Goal: Task Accomplishment & Management: Manage account settings

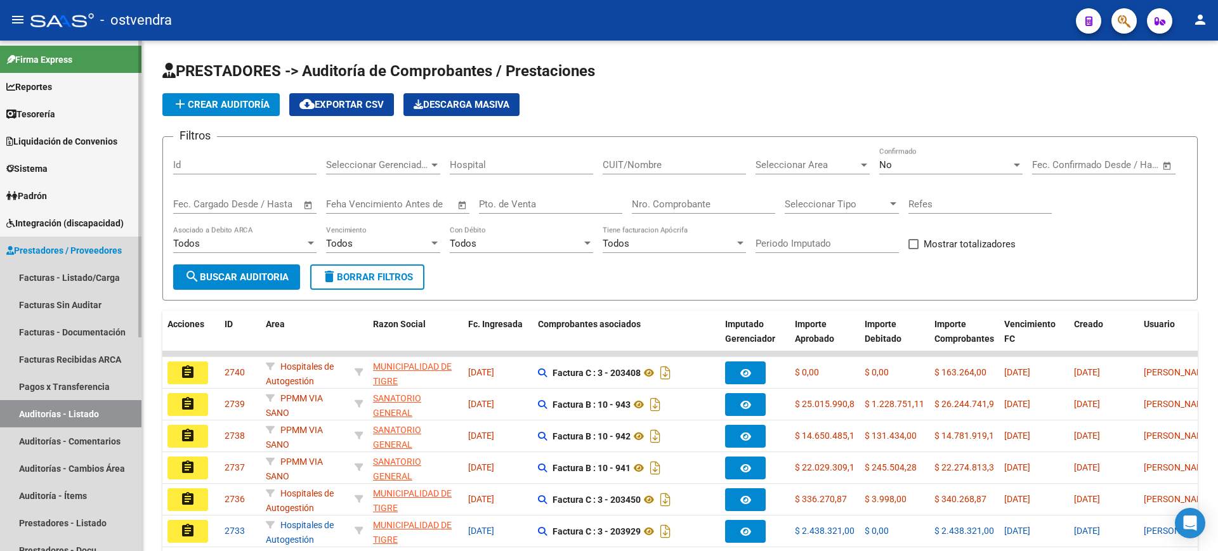
click at [78, 411] on link "Auditorías - Listado" at bounding box center [70, 413] width 141 height 27
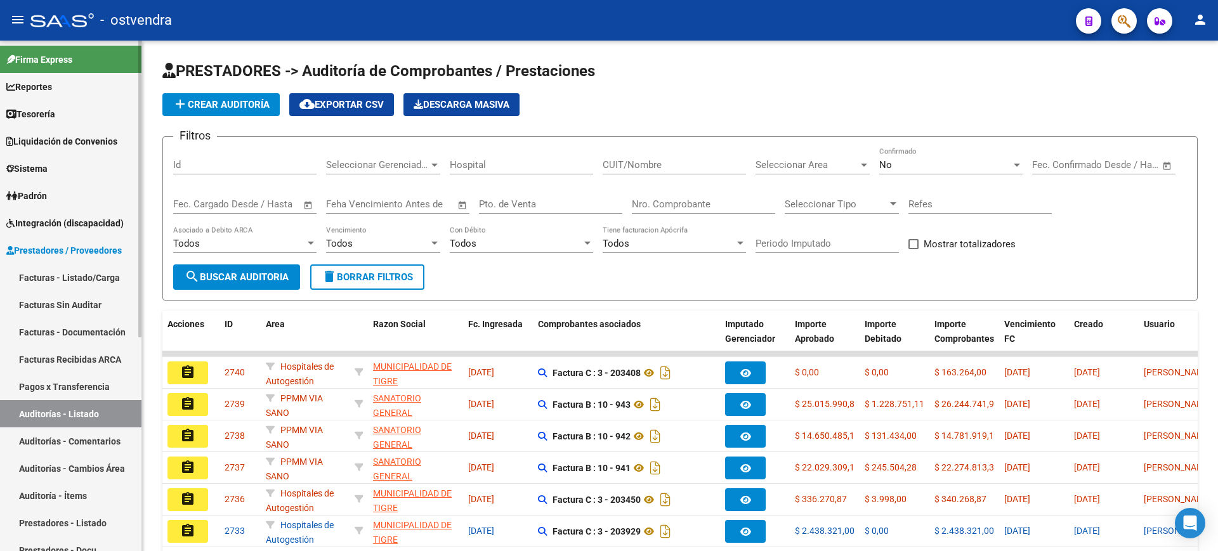
click at [27, 171] on span "Sistema" at bounding box center [26, 169] width 41 height 14
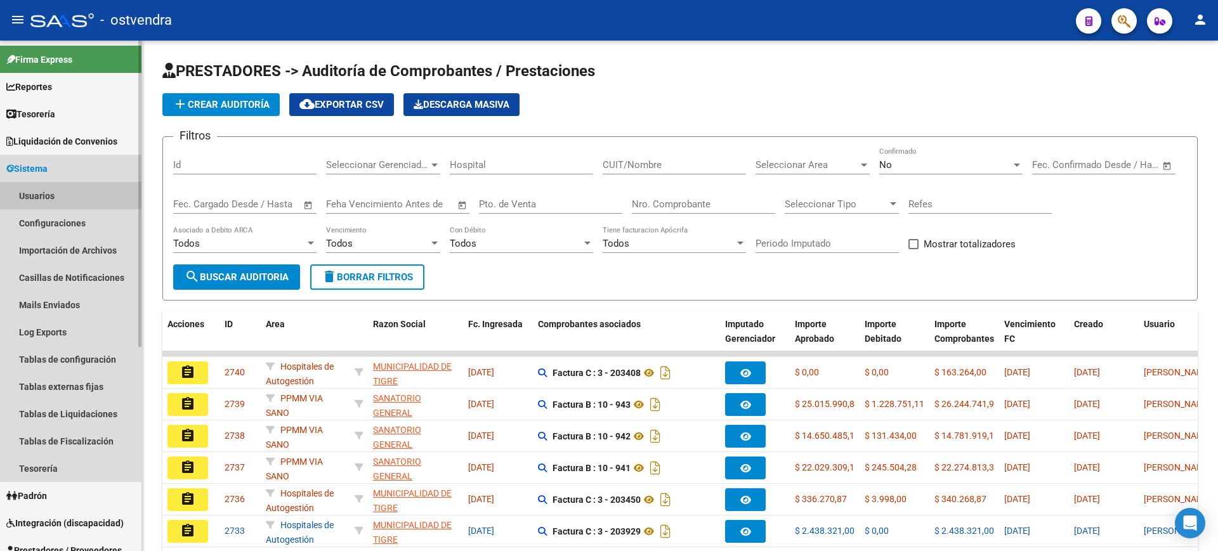
click at [26, 191] on link "Usuarios" at bounding box center [70, 195] width 141 height 27
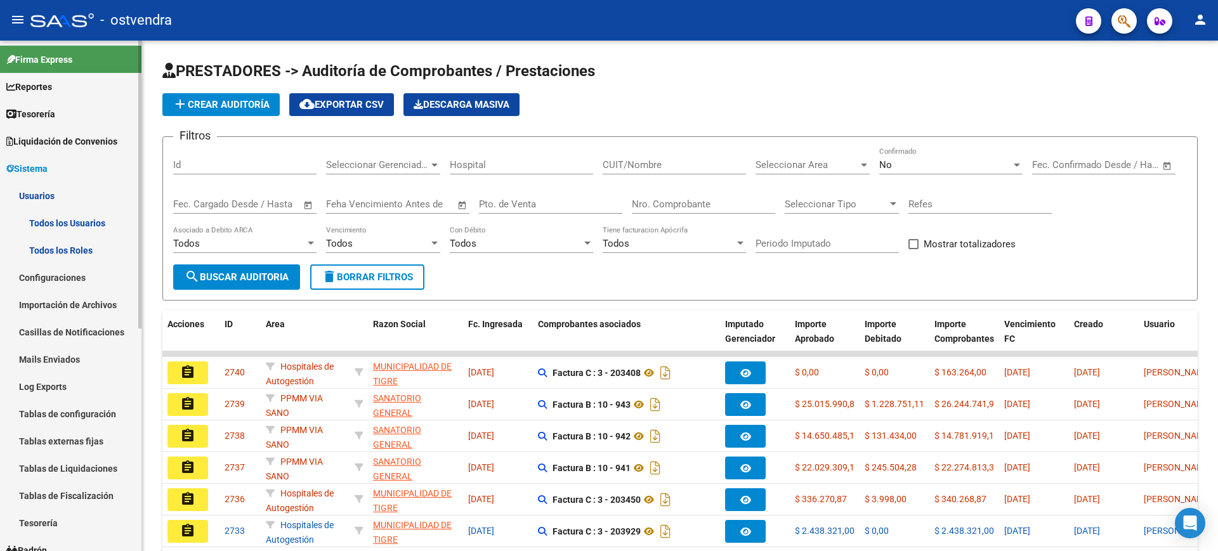
click at [79, 223] on link "Todos los Usuarios" at bounding box center [70, 222] width 141 height 27
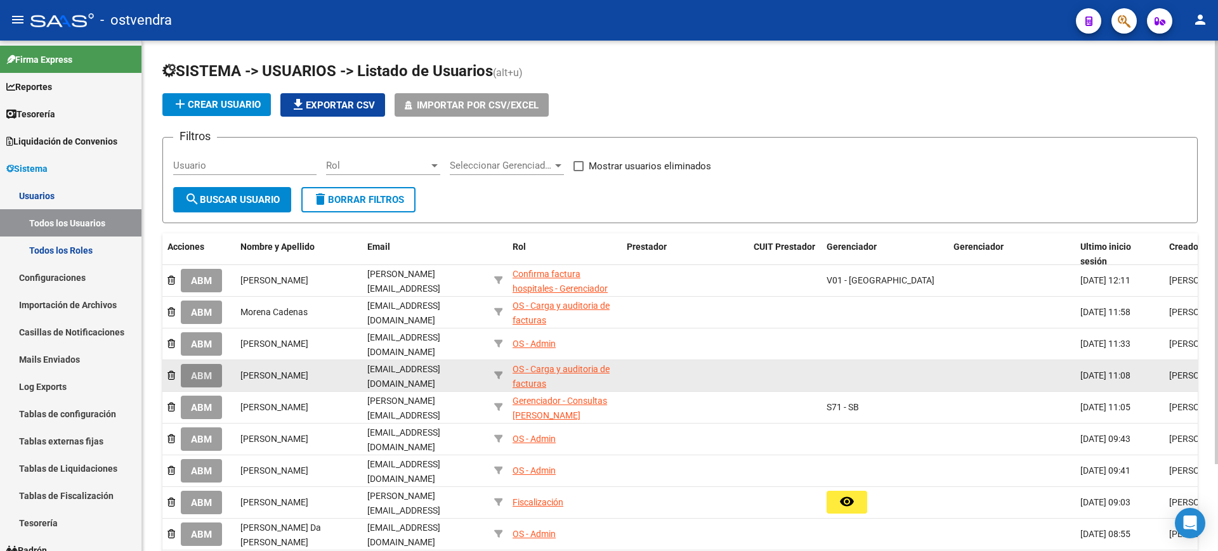
click at [200, 375] on span "ABM" at bounding box center [201, 375] width 21 height 11
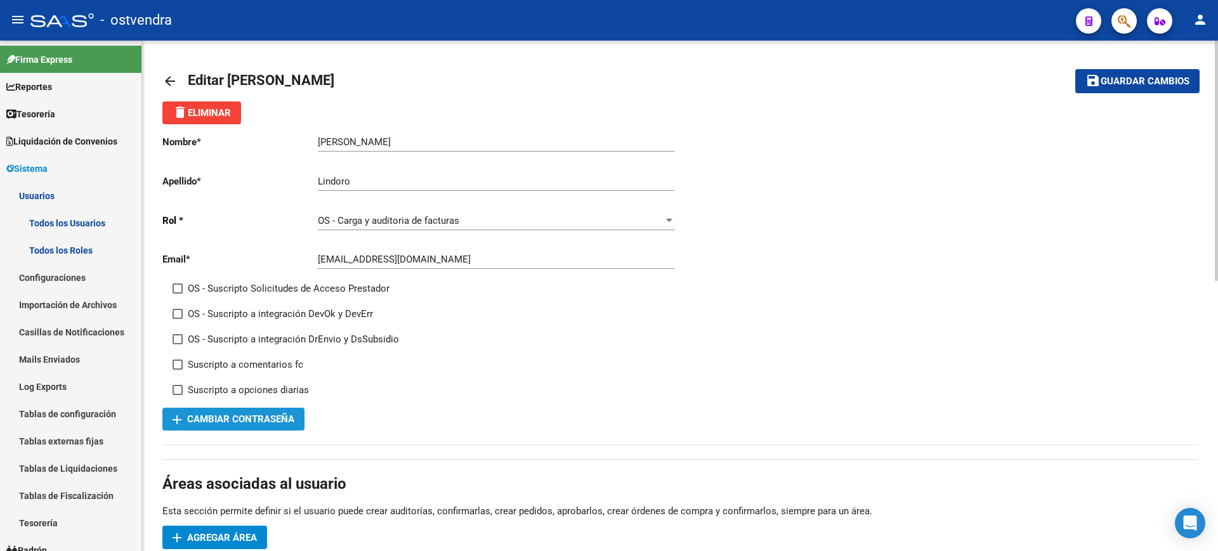
click at [270, 421] on span "add Cambiar Contraseña" at bounding box center [234, 419] width 122 height 11
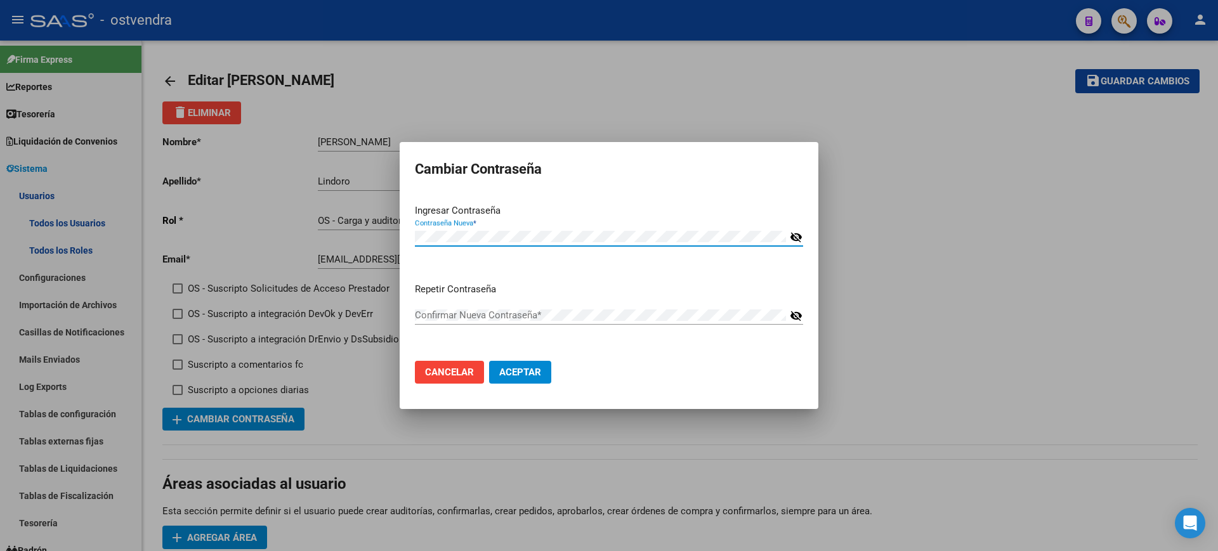
click at [799, 237] on mat-icon "visibility_off" at bounding box center [796, 237] width 13 height 15
click at [800, 317] on mat-icon "visibility_off" at bounding box center [796, 315] width 13 height 15
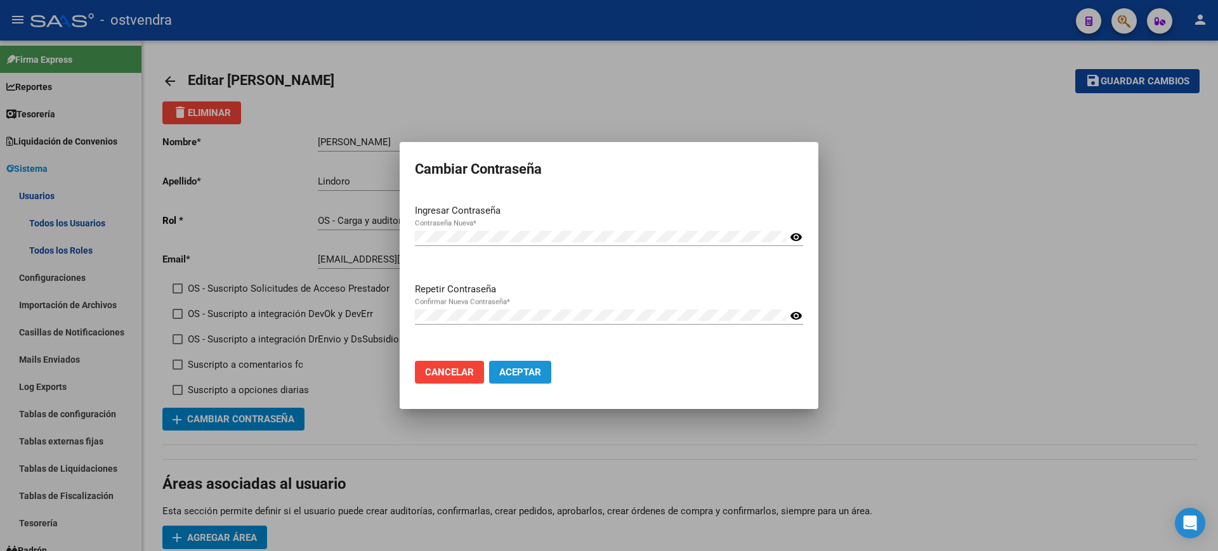
click at [537, 369] on span "Aceptar" at bounding box center [520, 372] width 42 height 11
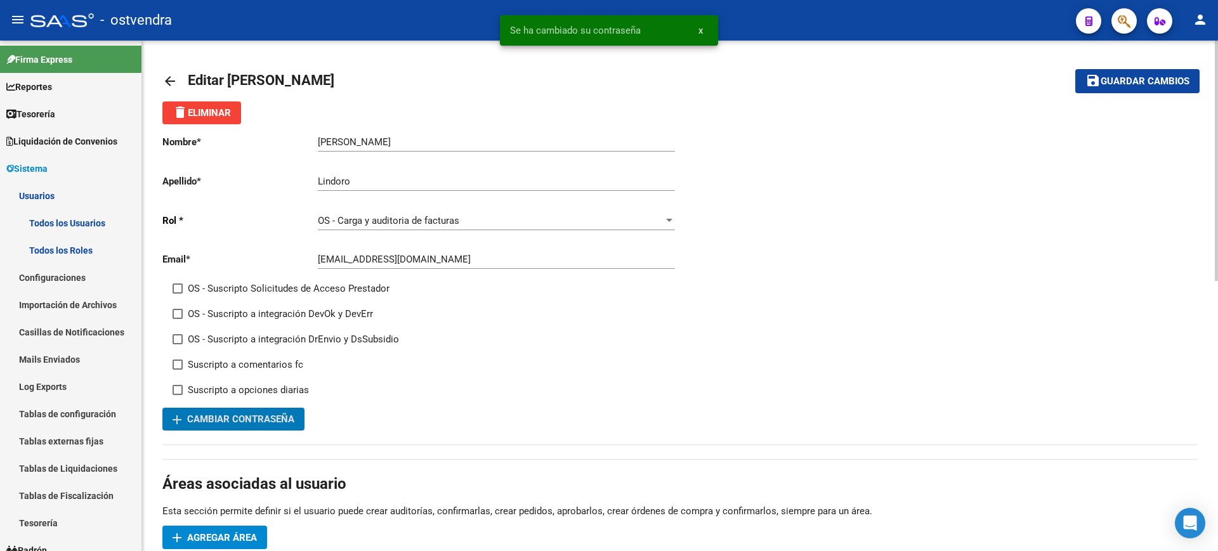
click at [1166, 85] on span "Guardar cambios" at bounding box center [1145, 81] width 89 height 11
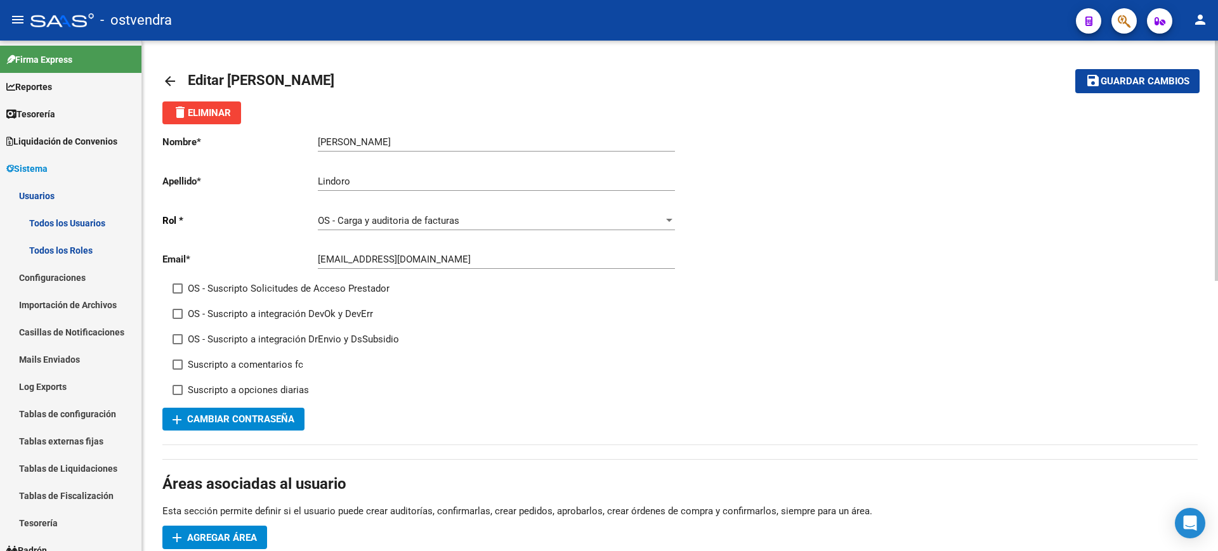
click at [1139, 89] on button "save Guardar cambios" at bounding box center [1137, 80] width 124 height 23
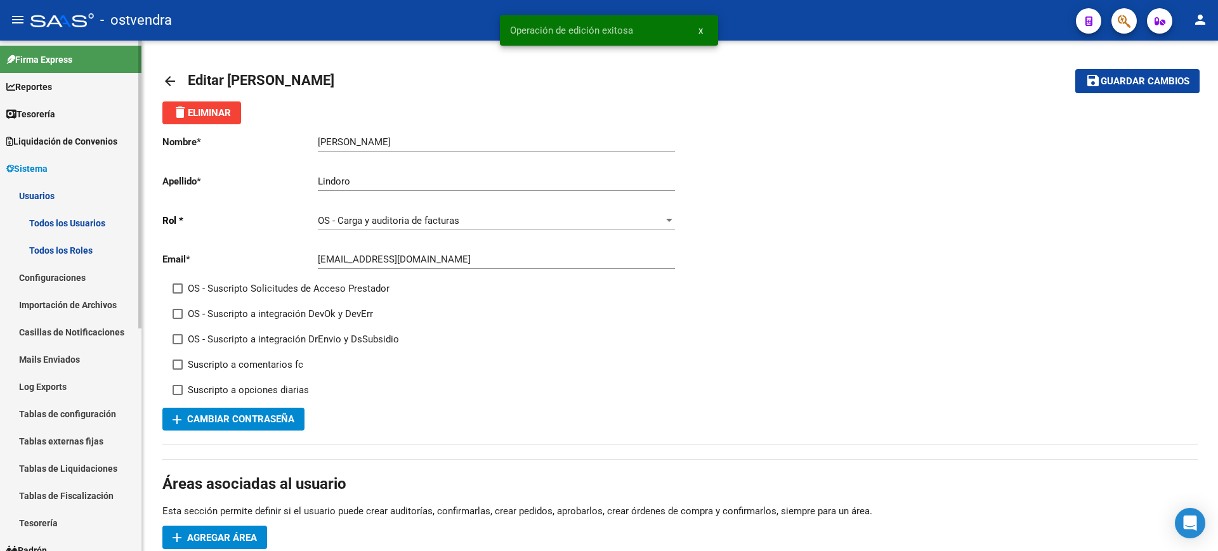
click at [58, 192] on link "Usuarios" at bounding box center [70, 195] width 141 height 27
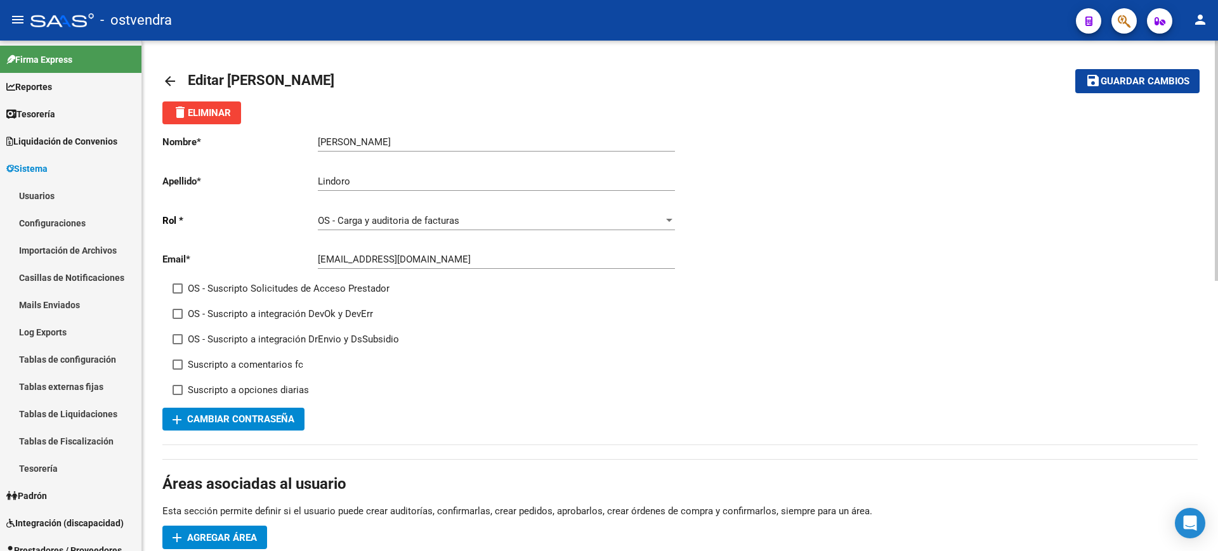
click at [140, 386] on div at bounding box center [139, 296] width 3 height 511
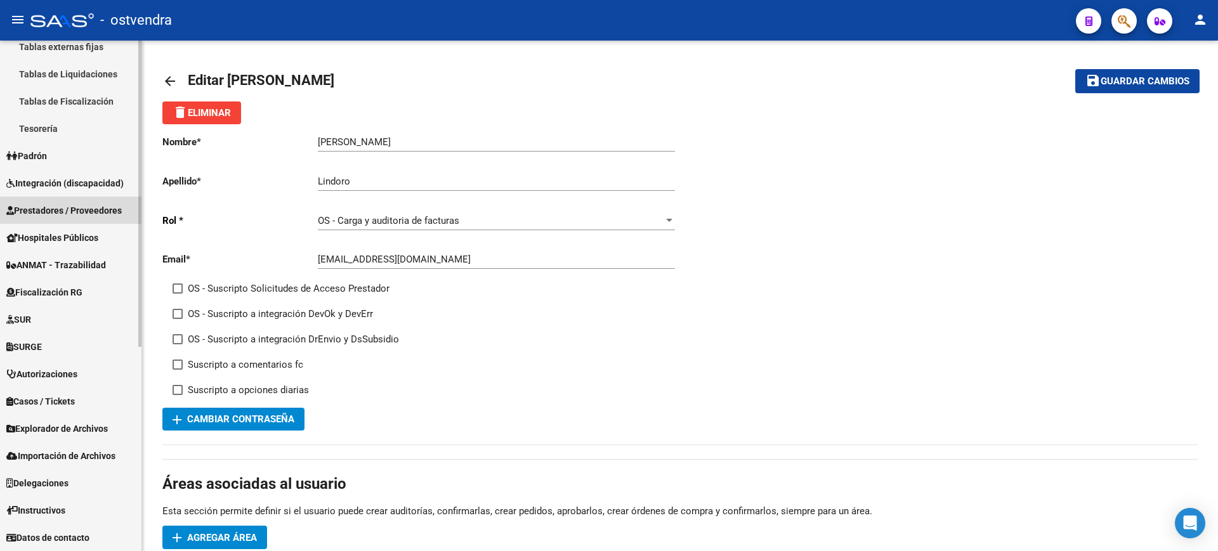
click at [71, 210] on span "Prestadores / Proveedores" at bounding box center [63, 211] width 115 height 14
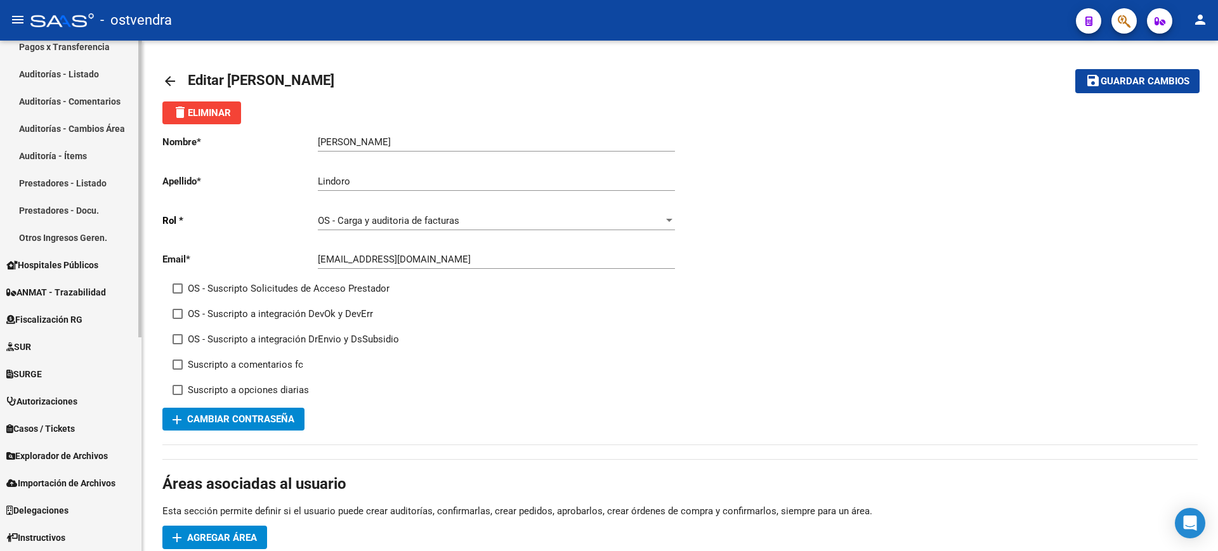
click at [86, 184] on link "Prestadores - Listado" at bounding box center [70, 182] width 141 height 27
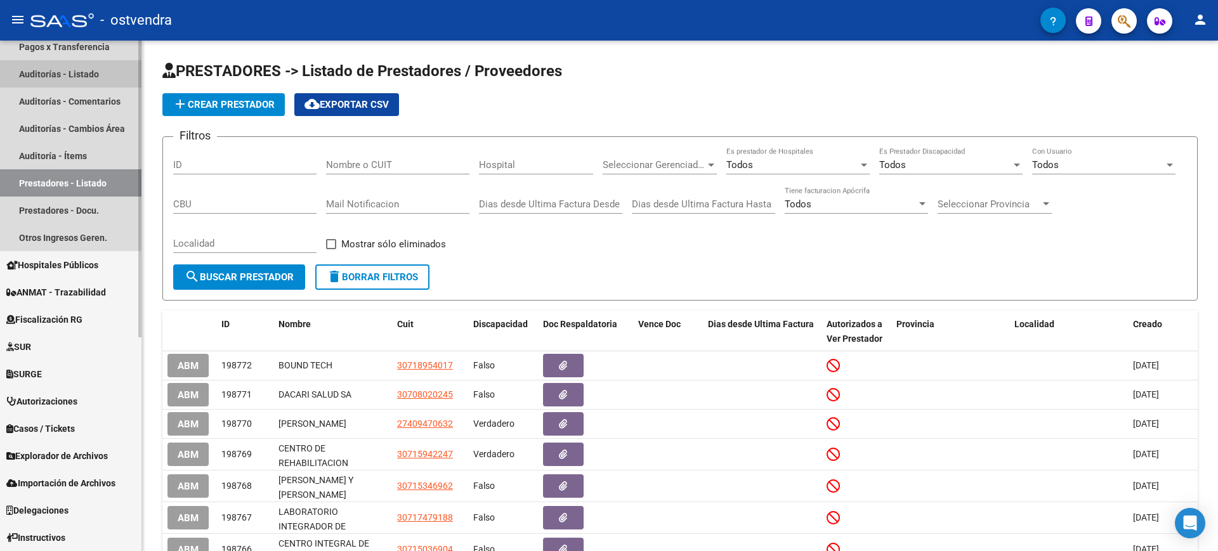
click at [93, 73] on link "Auditorías - Listado" at bounding box center [70, 73] width 141 height 27
